Goal: Find specific page/section: Find specific page/section

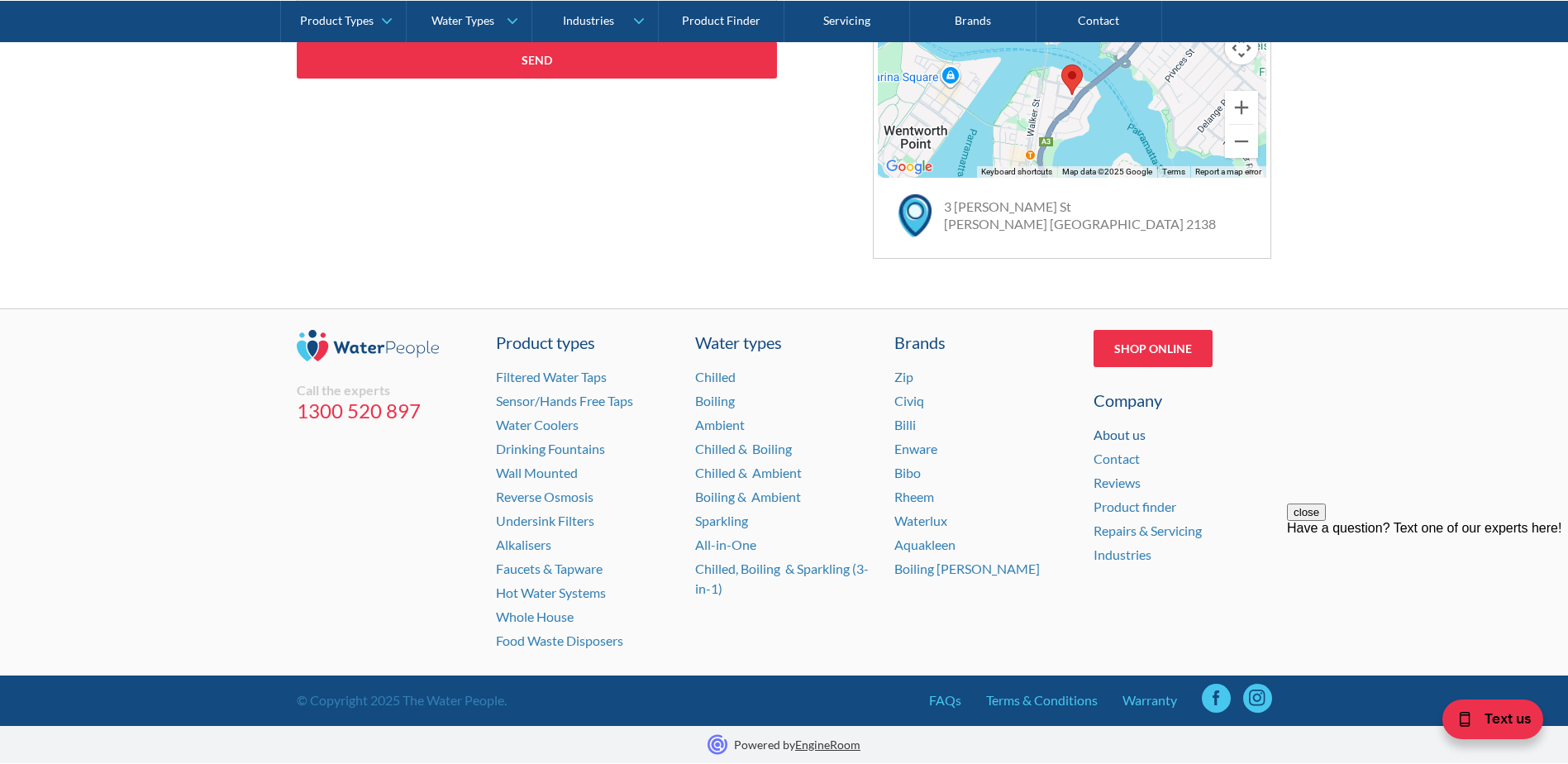
click at [1118, 439] on link "About us" at bounding box center [1120, 434] width 52 height 16
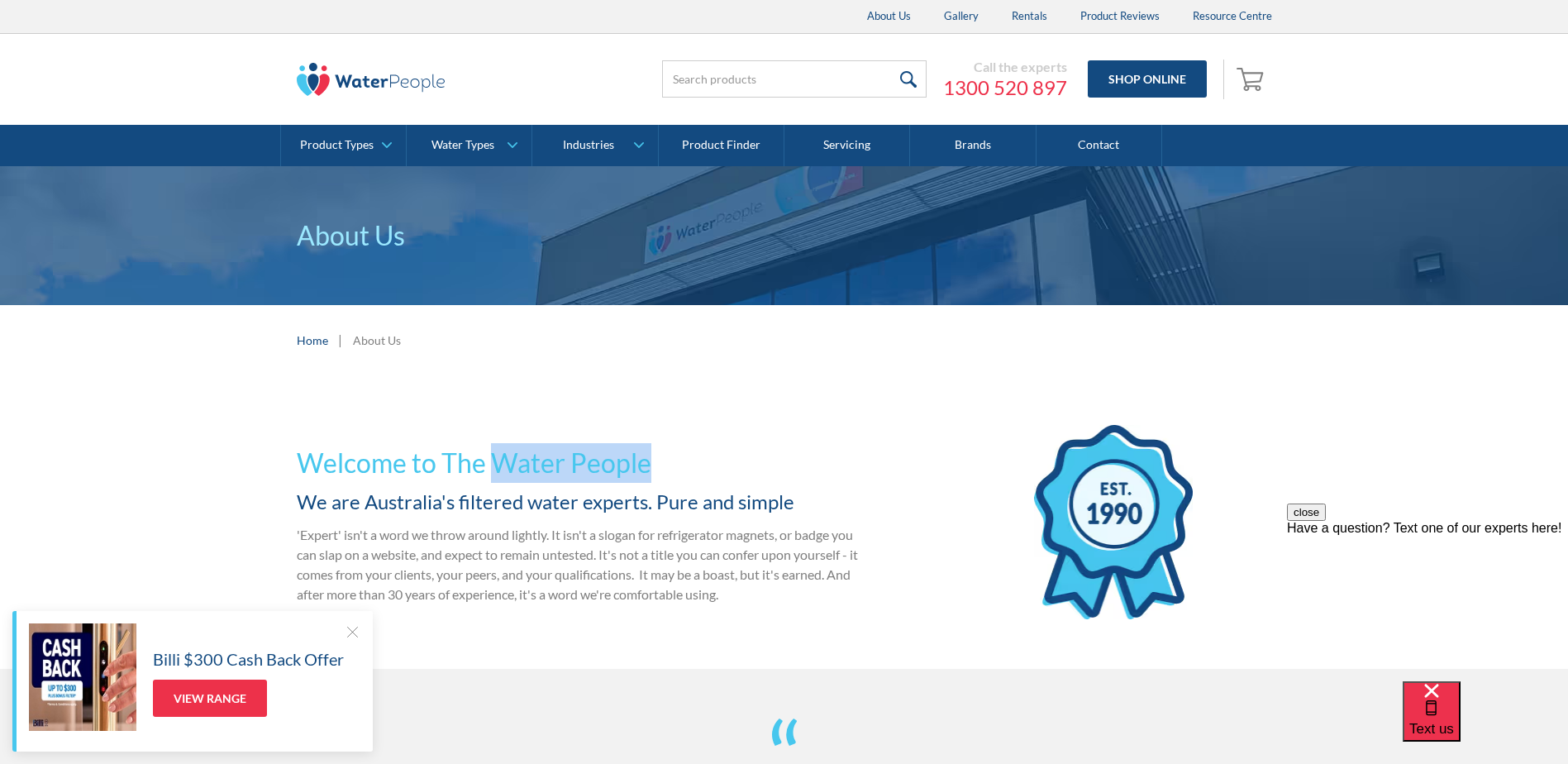
drag, startPoint x: 492, startPoint y: 467, endPoint x: 647, endPoint y: 462, distance: 155.1
click at [647, 462] on h1 "Welcome to The Water People" at bounding box center [579, 463] width 564 height 40
drag, startPoint x: 647, startPoint y: 462, endPoint x: 624, endPoint y: 465, distance: 23.2
click at [802, 469] on h1 "Welcome to The Water People" at bounding box center [579, 463] width 564 height 40
